Goal: Find specific page/section: Find specific page/section

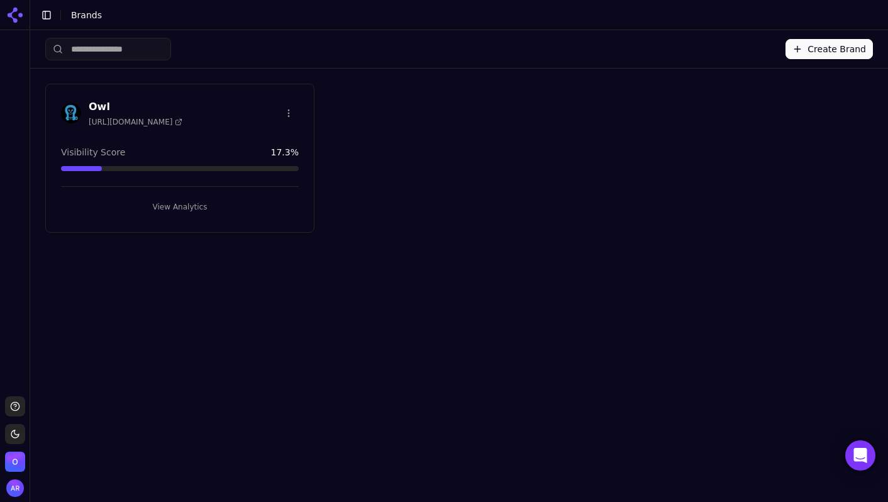
click at [96, 104] on h3 "Owl" at bounding box center [136, 106] width 94 height 15
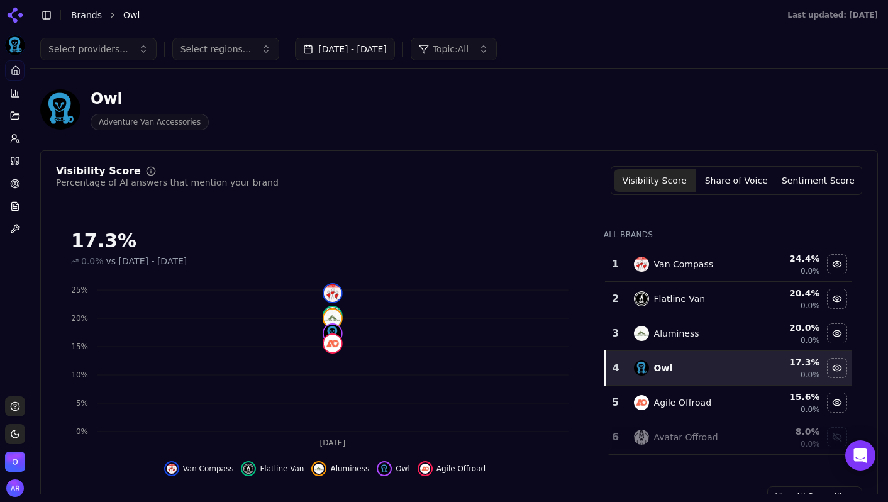
click at [15, 71] on icon at bounding box center [16, 70] width 10 height 10
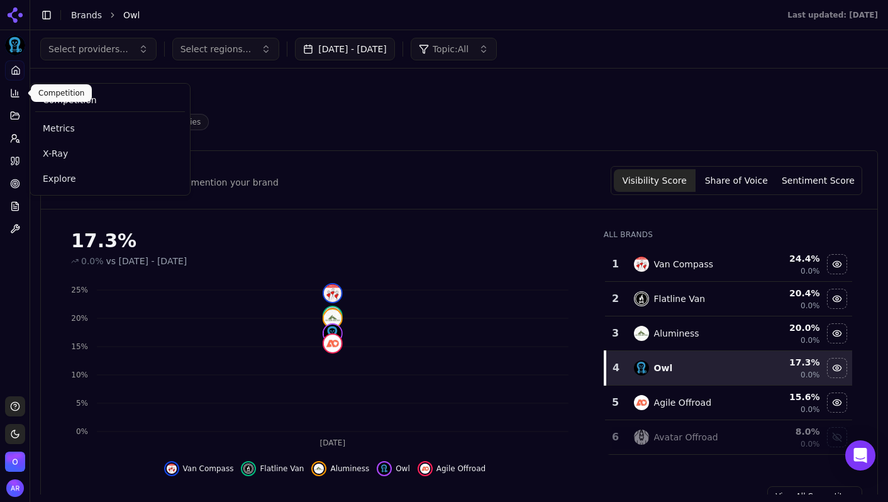
click at [16, 94] on icon at bounding box center [15, 93] width 10 height 10
click at [12, 90] on icon at bounding box center [15, 93] width 10 height 10
click at [112, 103] on div "Competition" at bounding box center [110, 100] width 150 height 23
click at [73, 98] on span "Competition" at bounding box center [70, 100] width 54 height 13
click at [64, 130] on span "Metrics" at bounding box center [110, 128] width 135 height 13
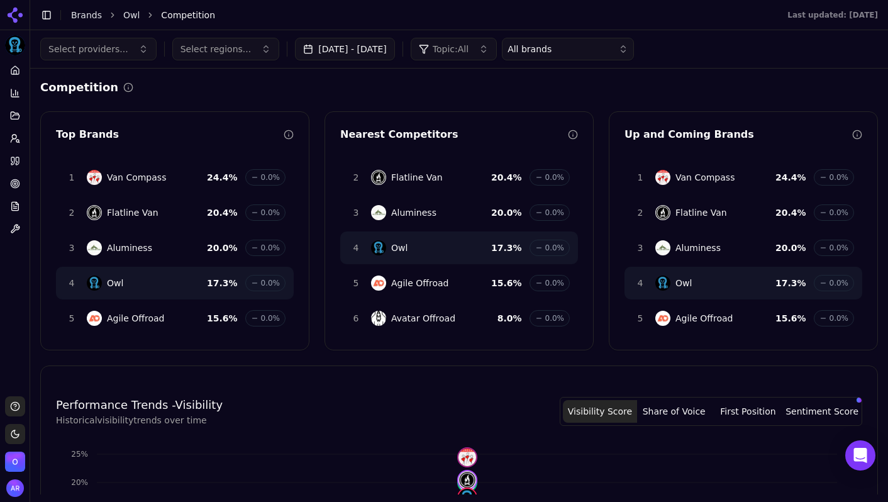
click at [684, 415] on button "Share of Voice" at bounding box center [674, 411] width 74 height 23
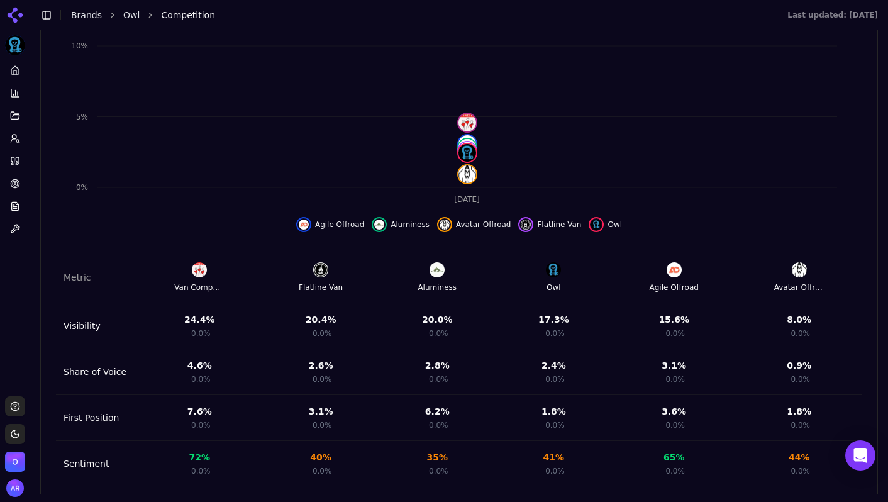
scroll to position [413, 0]
